Goal: Task Accomplishment & Management: Manage account settings

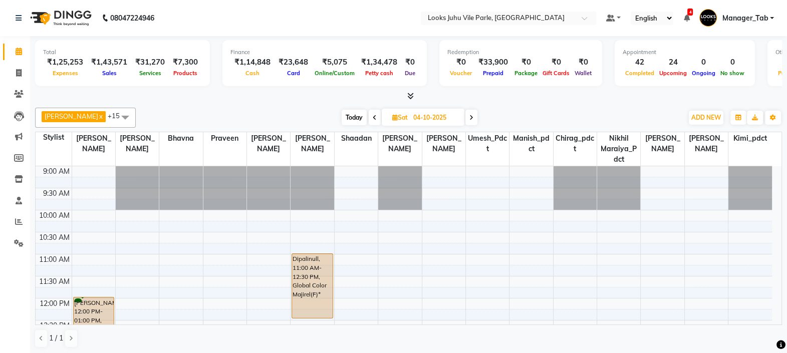
scroll to position [112, 0]
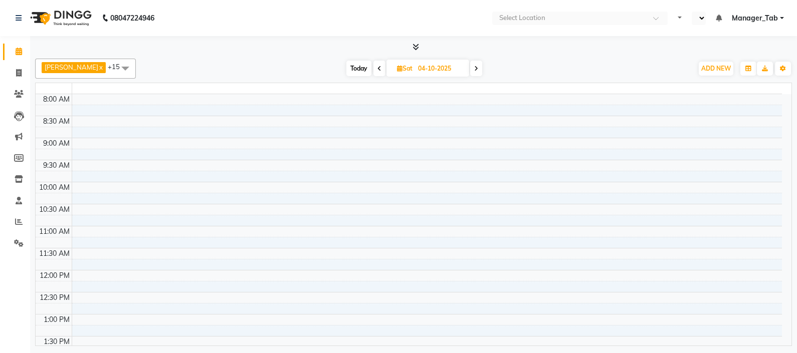
select select "en"
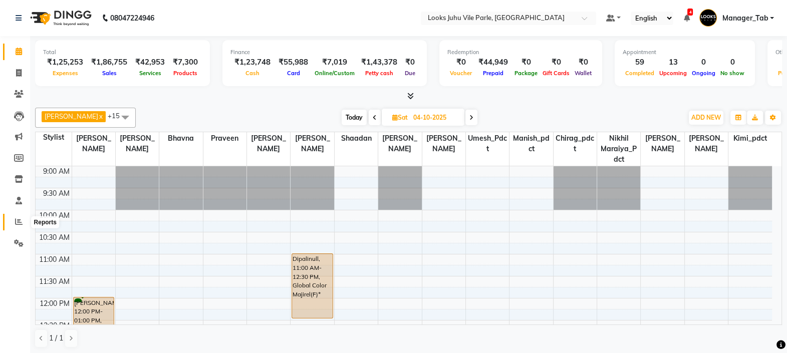
click at [20, 224] on icon at bounding box center [19, 222] width 8 height 8
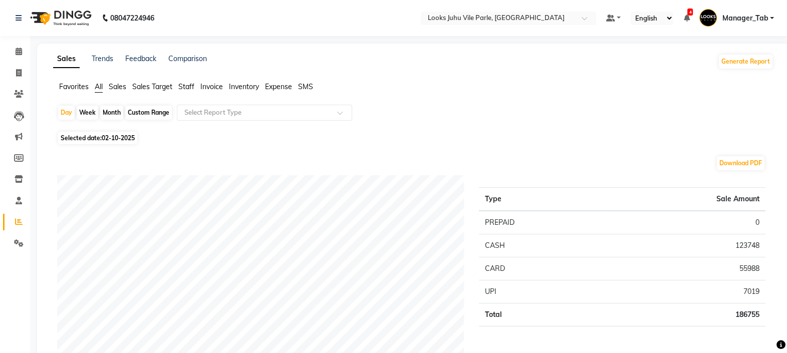
click at [188, 86] on span "Staff" at bounding box center [186, 86] width 16 height 9
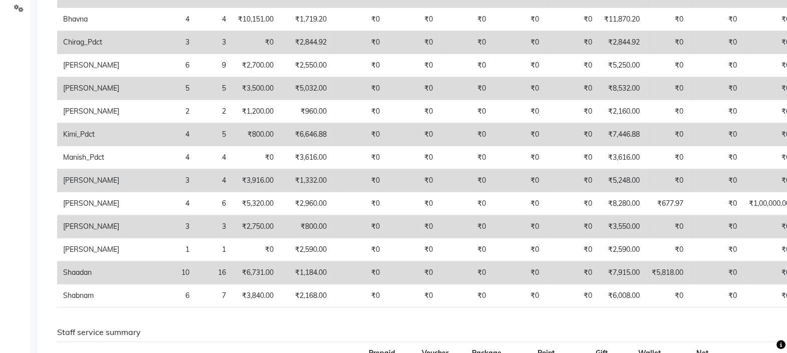
scroll to position [237, 0]
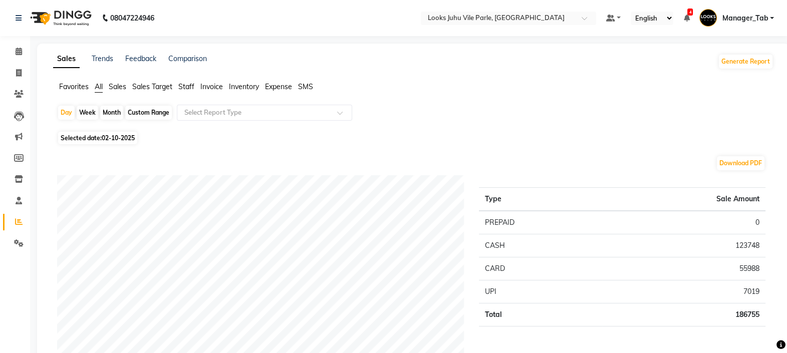
click at [192, 88] on span "Staff" at bounding box center [186, 86] width 16 height 9
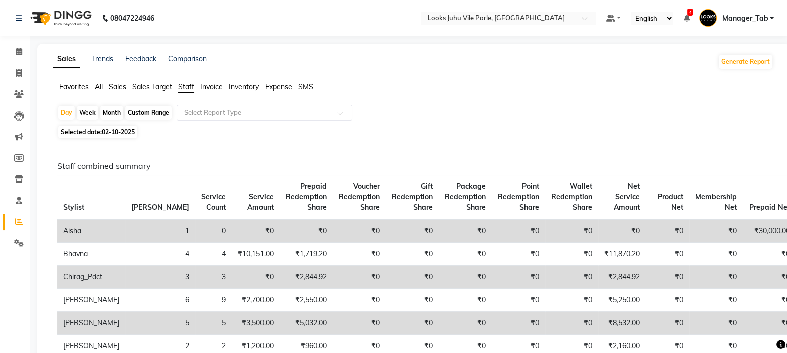
drag, startPoint x: 785, startPoint y: 45, endPoint x: 791, endPoint y: 66, distance: 22.5
click at [787, 66] on html "08047224946 Select Location × Looks Juhu Vile Parle, [GEOGRAPHIC_DATA] Default …" at bounding box center [393, 176] width 787 height 353
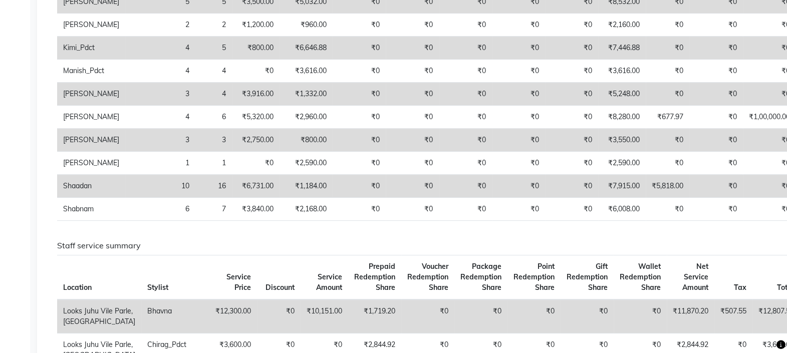
scroll to position [13, 0]
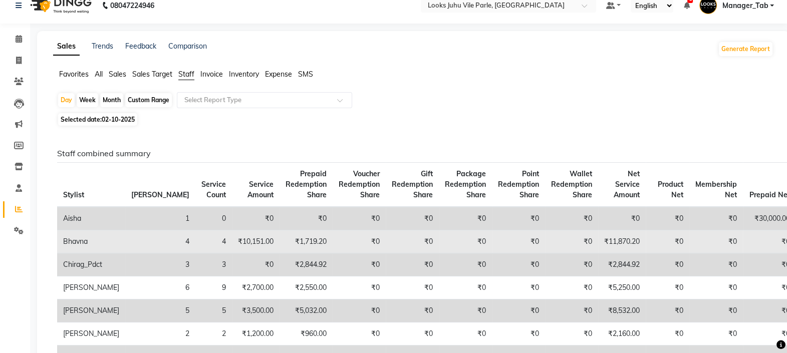
click at [743, 235] on td "₹0" at bounding box center [769, 241] width 53 height 23
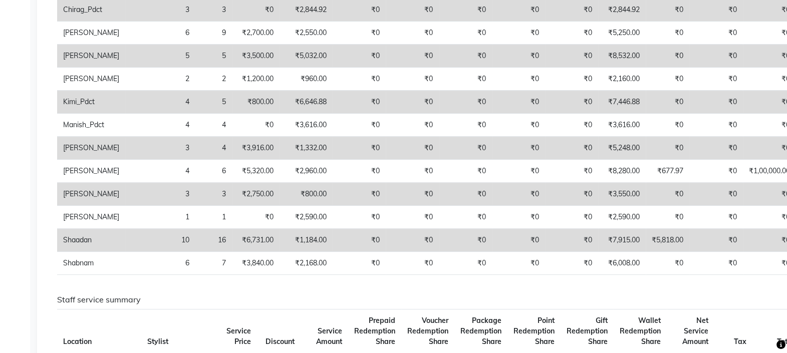
scroll to position [263, 0]
